Goal: Transaction & Acquisition: Purchase product/service

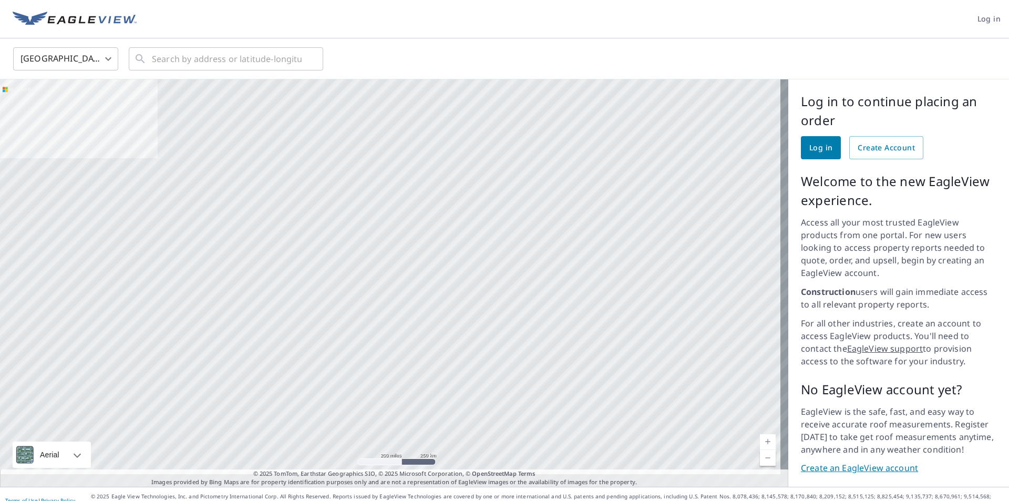
click at [810, 144] on span "Log in" at bounding box center [821, 147] width 23 height 13
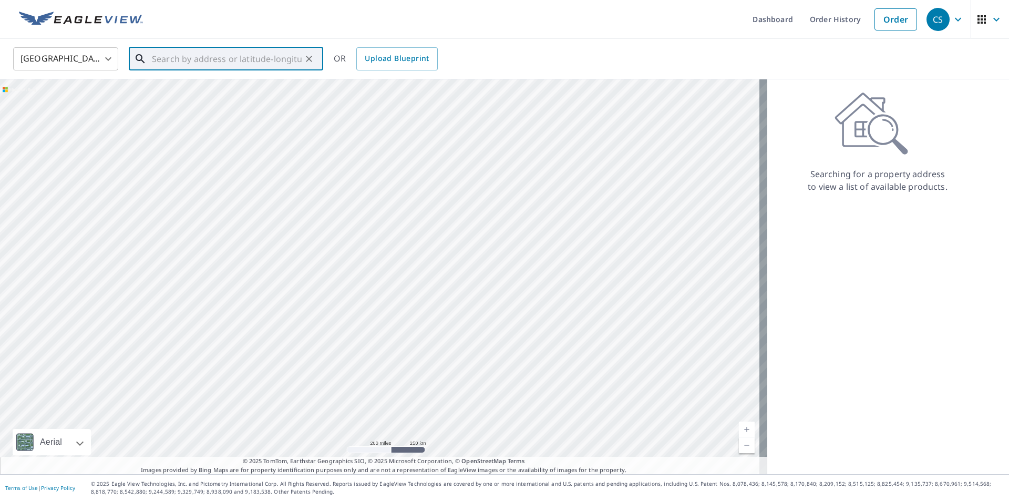
paste input "2355 cheltenham road"
click at [188, 89] on span "2355 Cheltenham Rd" at bounding box center [232, 89] width 165 height 13
type input "2355 Cheltenham Rd Toledo, OH 43606"
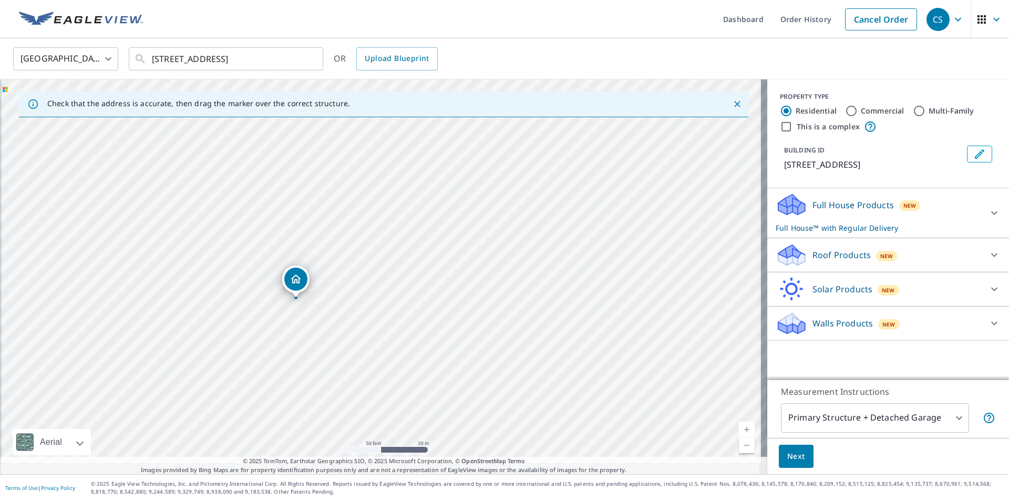
drag, startPoint x: 324, startPoint y: 401, endPoint x: 345, endPoint y: 257, distance: 146.1
click at [345, 257] on div "2355 Cheltenham Rd Toledo, OH 43606" at bounding box center [384, 276] width 768 height 395
click at [823, 254] on p "Roof Products" at bounding box center [842, 255] width 58 height 13
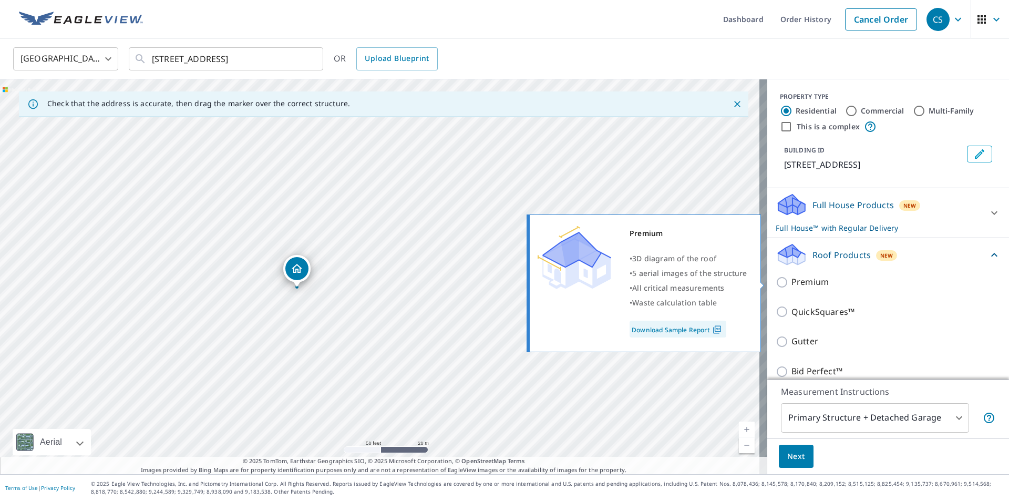
click at [794, 278] on p "Premium" at bounding box center [810, 281] width 37 height 13
click at [792, 278] on input "Premium" at bounding box center [784, 282] width 16 height 13
checkbox input "true"
checkbox input "false"
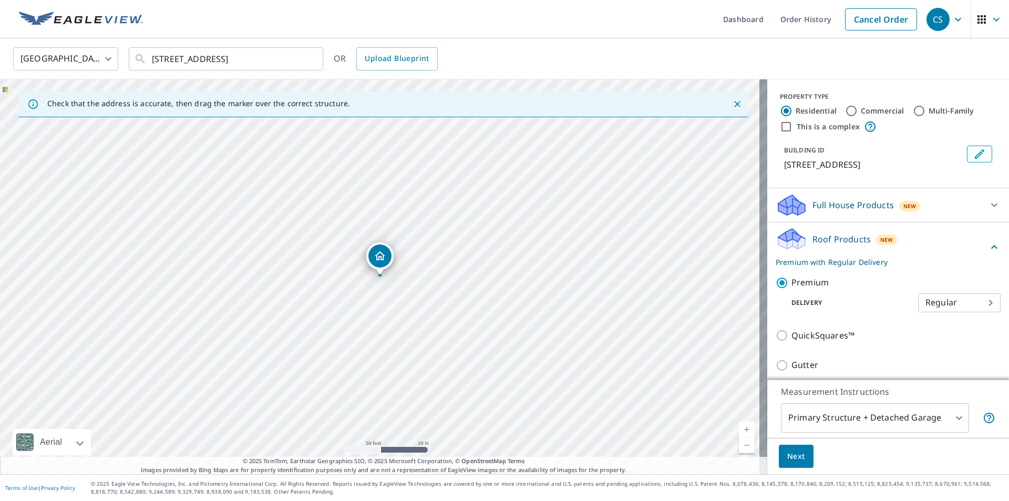
click at [788, 453] on span "Next" at bounding box center [797, 456] width 18 height 13
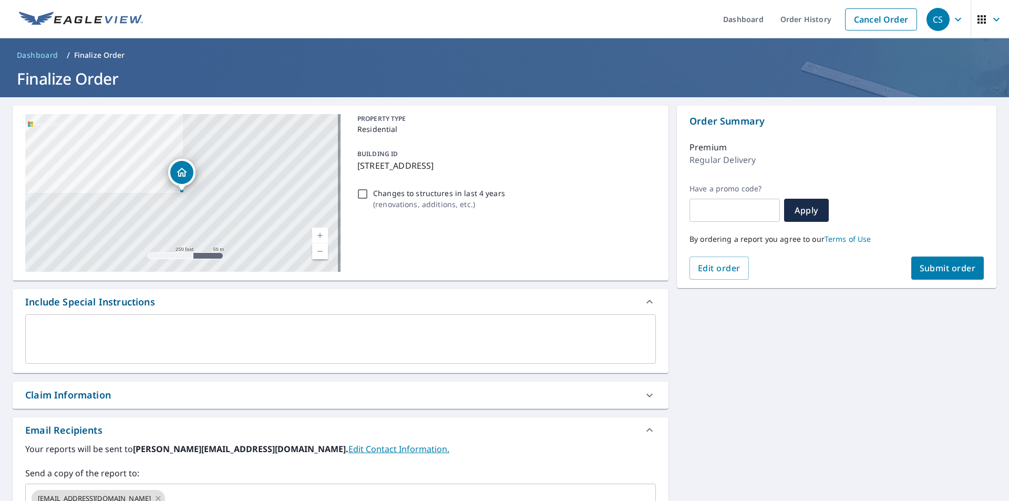
click at [937, 267] on span "Submit order" at bounding box center [948, 268] width 56 height 12
checkbox input "true"
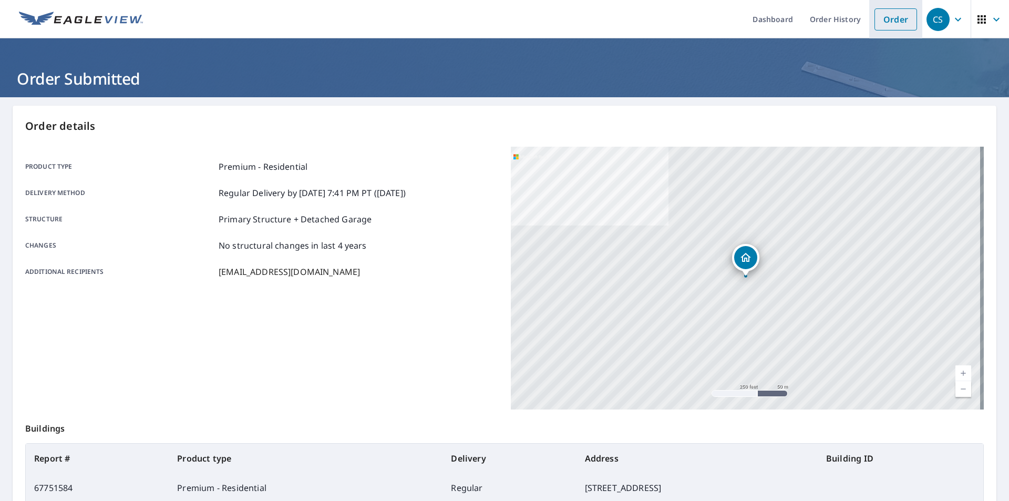
click at [885, 15] on link "Order" at bounding box center [896, 19] width 43 height 22
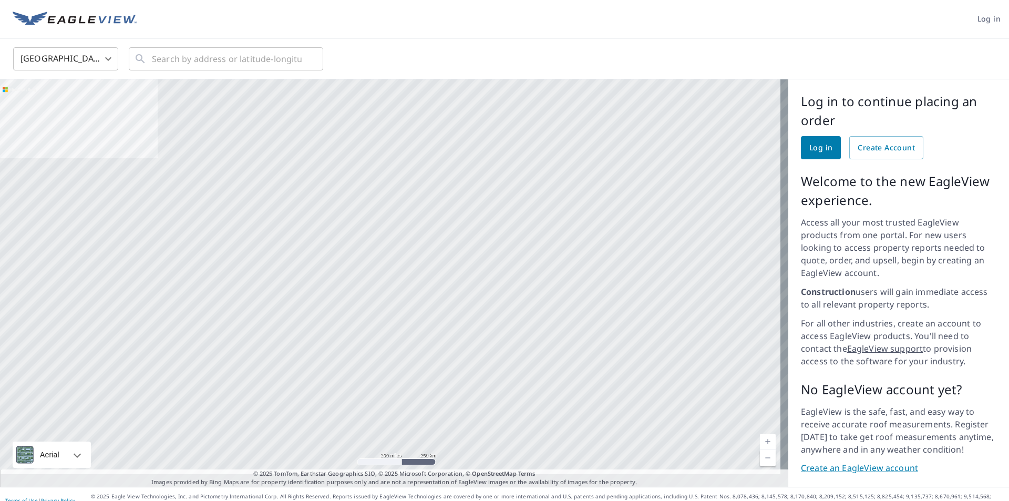
click at [813, 148] on span "Log in" at bounding box center [821, 147] width 23 height 13
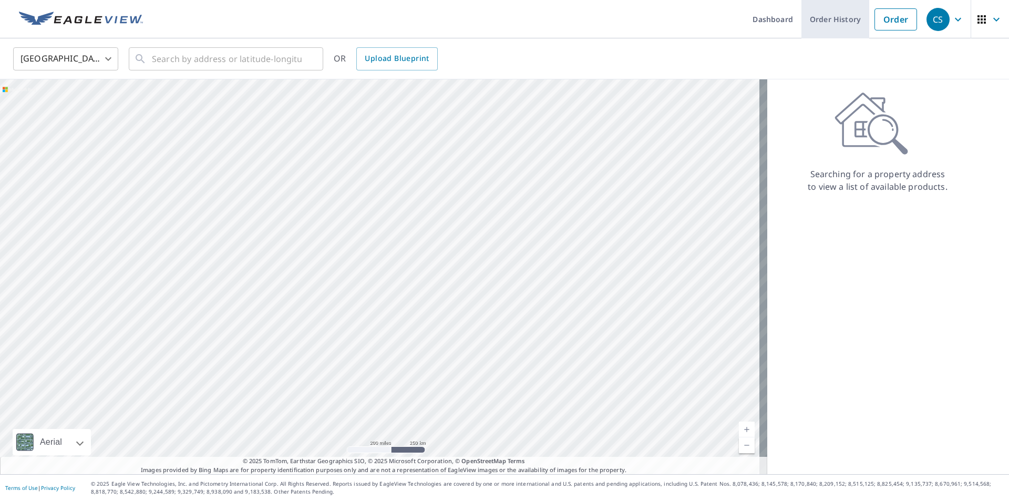
click at [835, 18] on link "Order History" at bounding box center [836, 19] width 68 height 38
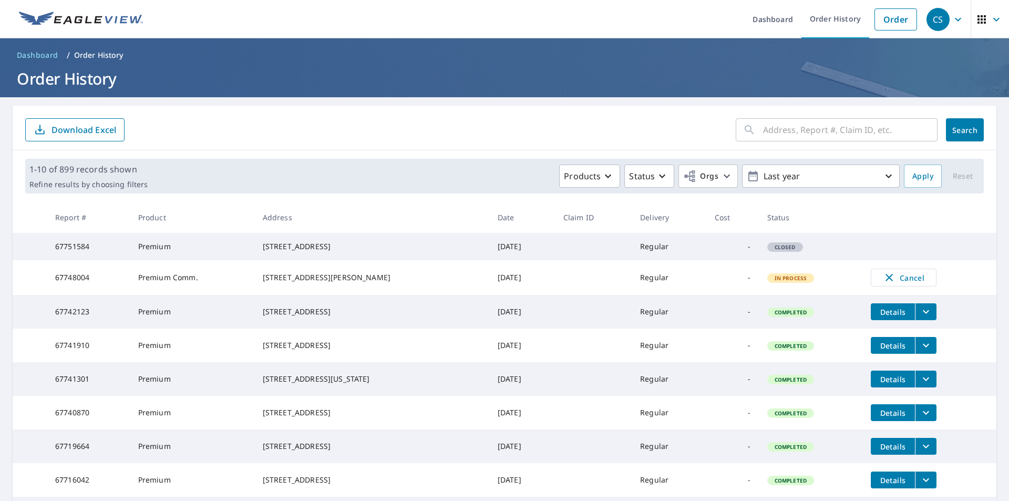
click at [769, 251] on span "Closed" at bounding box center [786, 246] width 34 height 7
click at [344, 250] on div "2355 Cheltenham Rd Toledo, OH 43606" at bounding box center [372, 246] width 218 height 11
click at [769, 251] on span "Closed" at bounding box center [786, 246] width 34 height 7
